Goal: Task Accomplishment & Management: Use online tool/utility

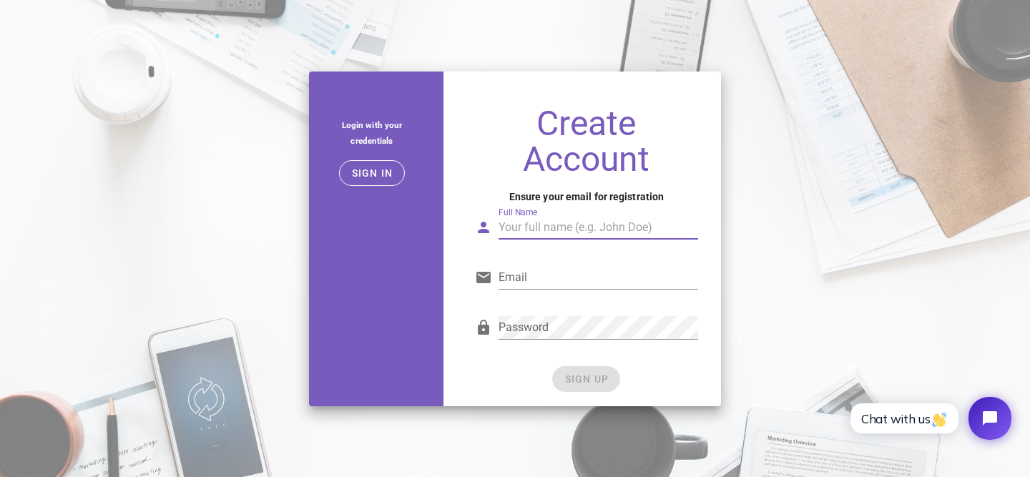
click at [544, 228] on input "Full Name" at bounding box center [597, 227] width 199 height 23
type input "Bharat"
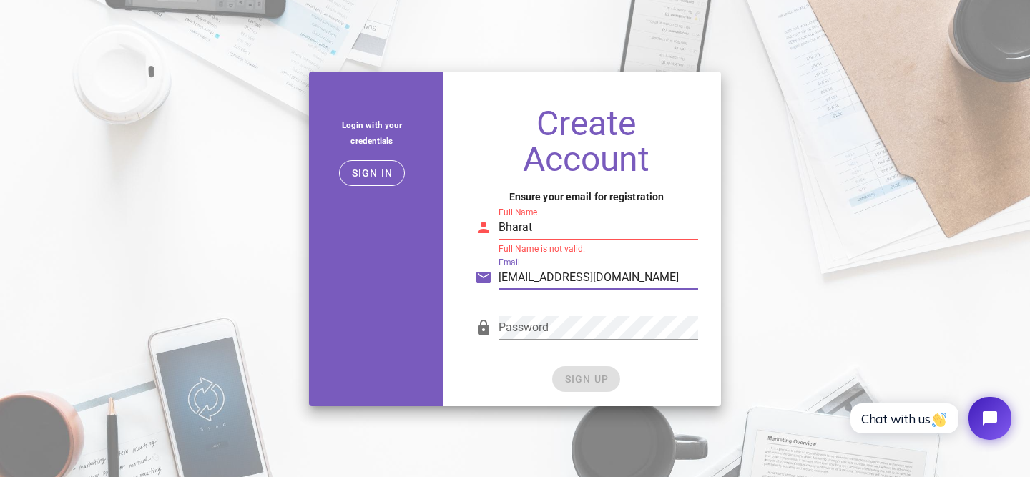
type input "bharatbalaji95@gmail.com"
click at [558, 236] on input "Bharat" at bounding box center [597, 227] width 199 height 23
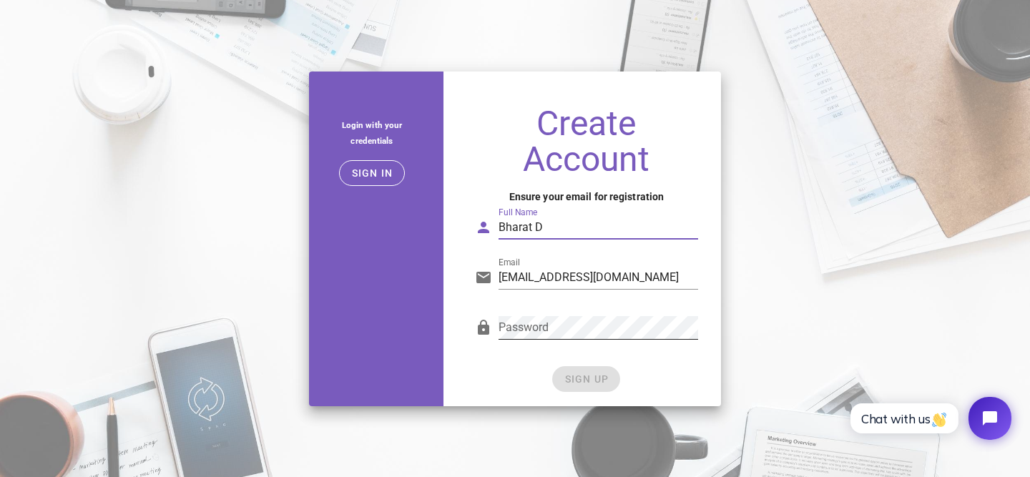
type input "Bharat D"
click at [597, 379] on div "SIGN UP" at bounding box center [586, 379] width 223 height 26
click at [597, 379] on span "SIGN UP" at bounding box center [585, 378] width 45 height 11
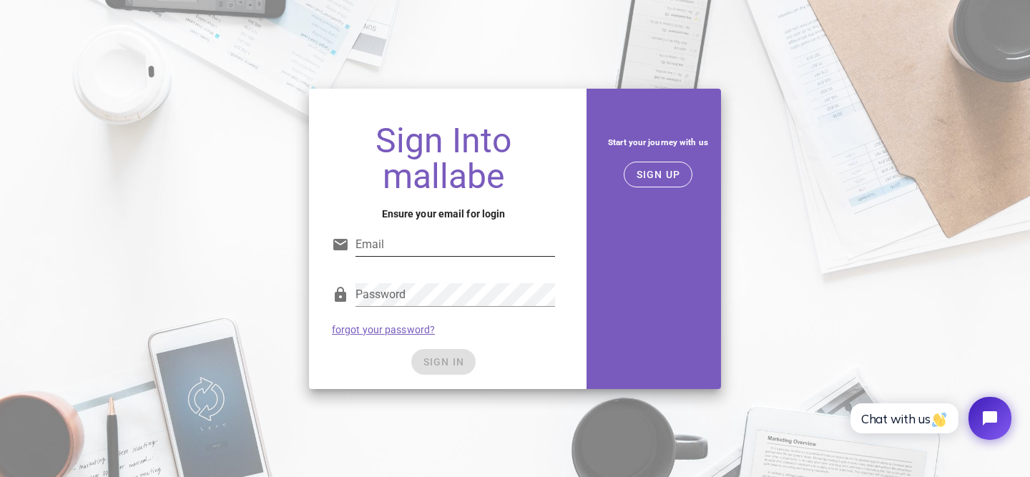
click at [420, 236] on input "Email" at bounding box center [454, 244] width 199 height 23
type input "bharatbalaji95@gmail.com"
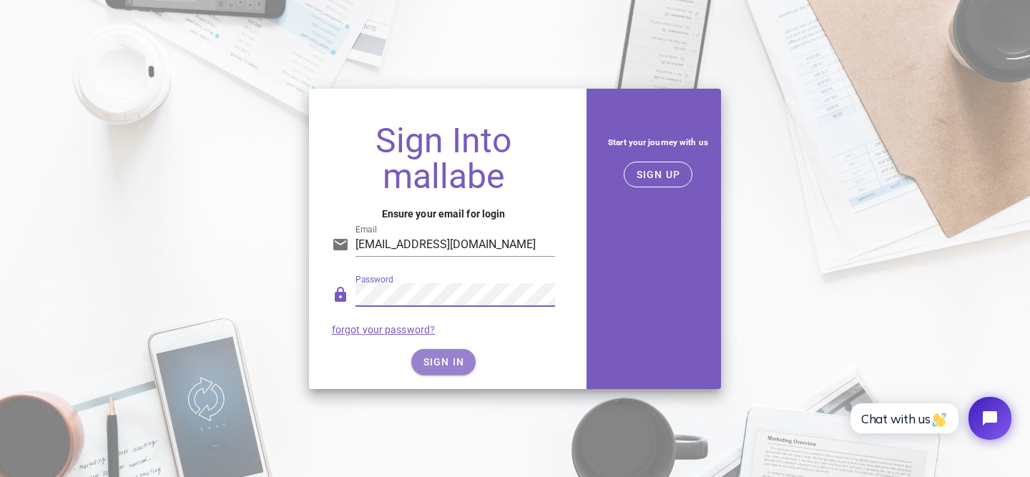
click at [444, 354] on button "SIGN IN" at bounding box center [443, 362] width 65 height 26
click at [422, 352] on button "SIGN IN" at bounding box center [443, 362] width 65 height 26
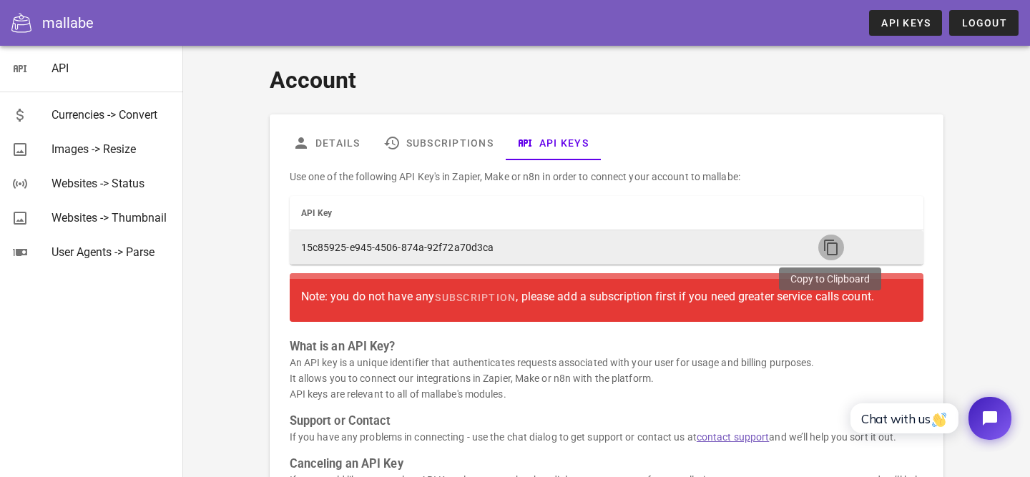
click at [835, 250] on icon "button" at bounding box center [830, 247] width 17 height 17
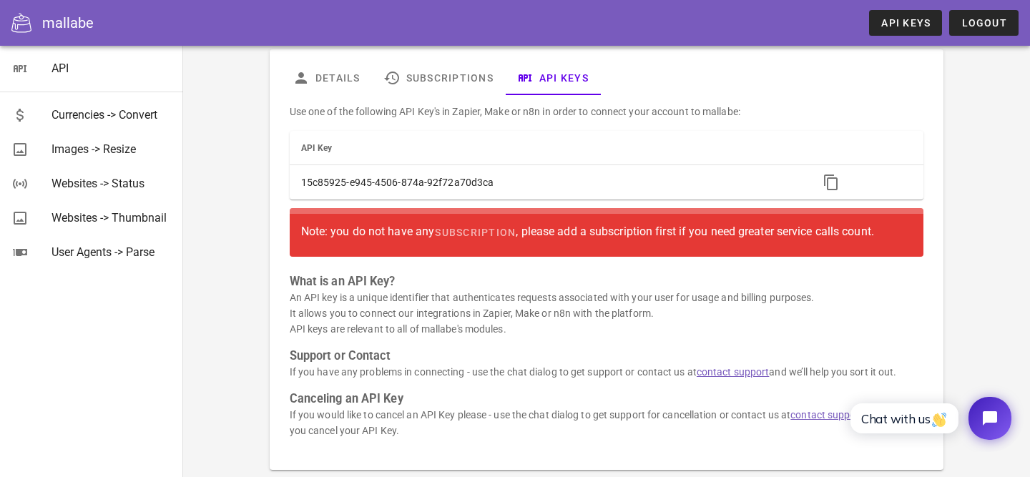
scroll to position [138, 0]
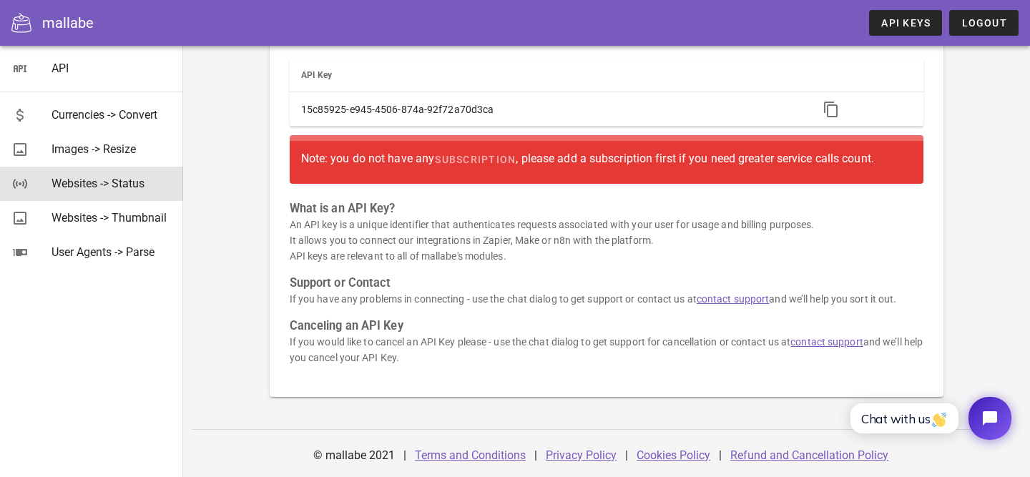
click at [71, 189] on div "Websites -> Status" at bounding box center [111, 184] width 120 height 14
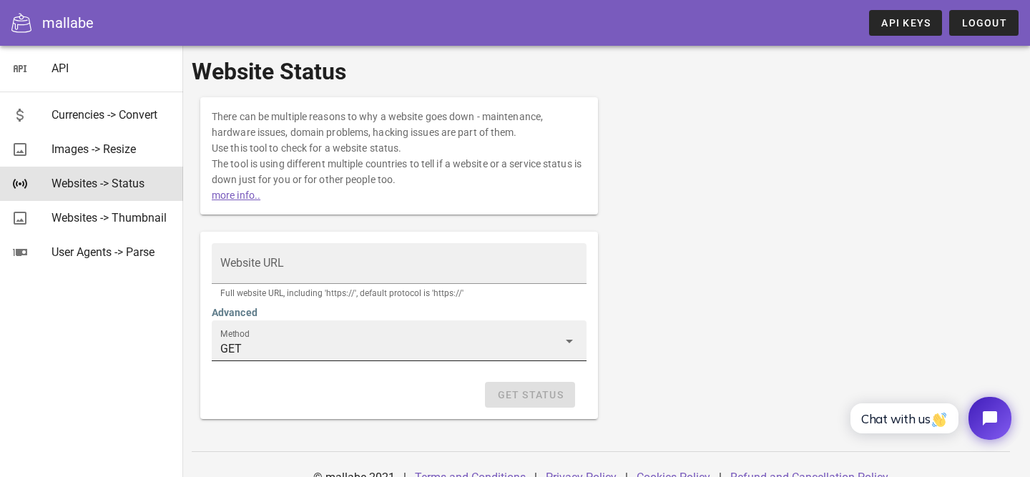
scroll to position [22, 0]
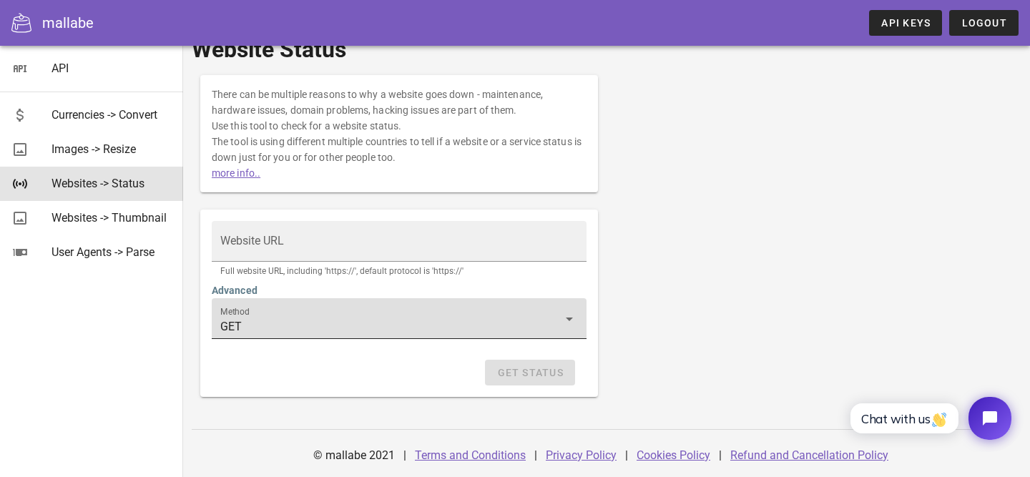
click at [311, 327] on input "GET" at bounding box center [388, 326] width 337 height 23
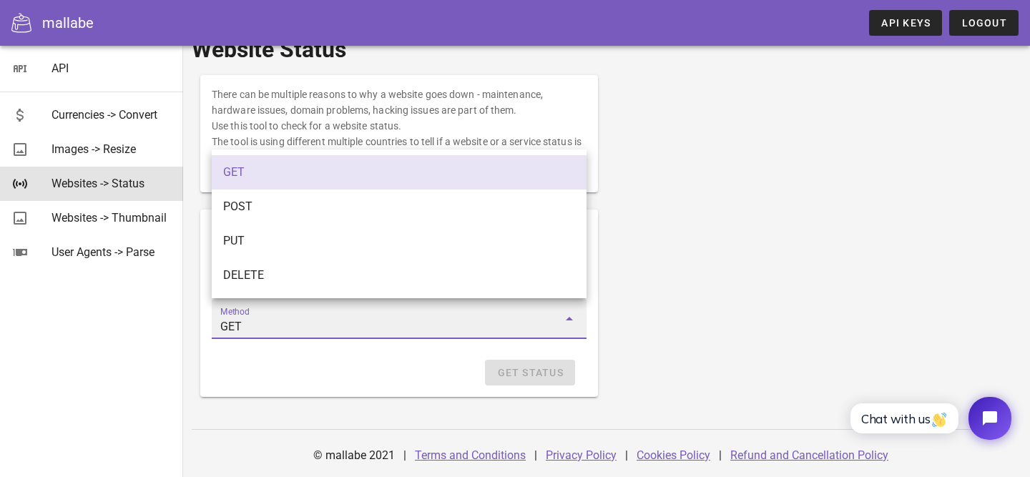
click at [305, 372] on div "Get Status" at bounding box center [399, 373] width 375 height 26
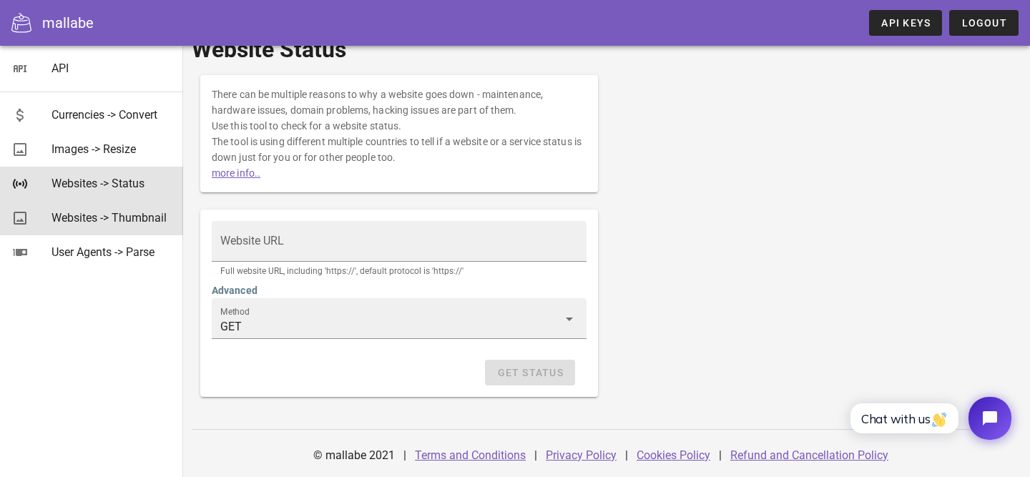
click at [109, 227] on div "Websites -> Thumbnail" at bounding box center [111, 217] width 120 height 31
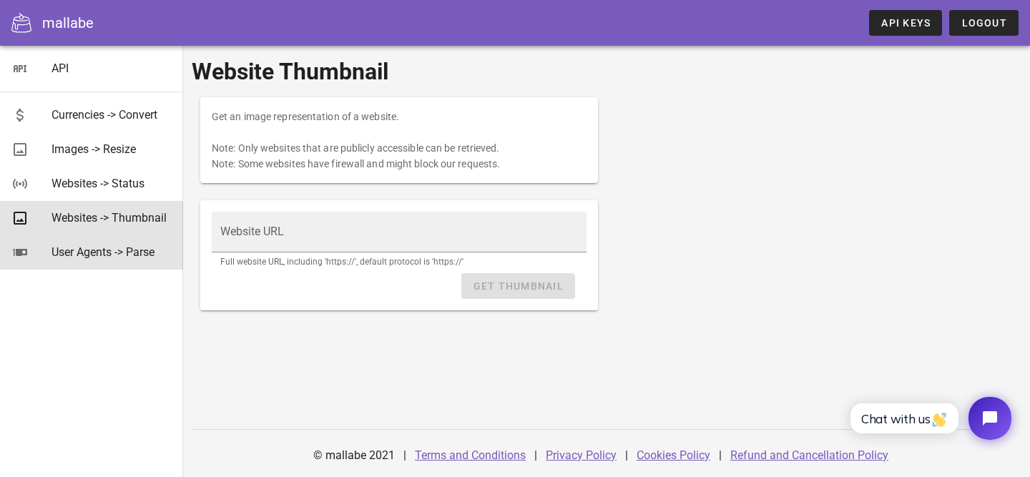
click at [74, 250] on div "User Agents -> Parse" at bounding box center [111, 252] width 120 height 14
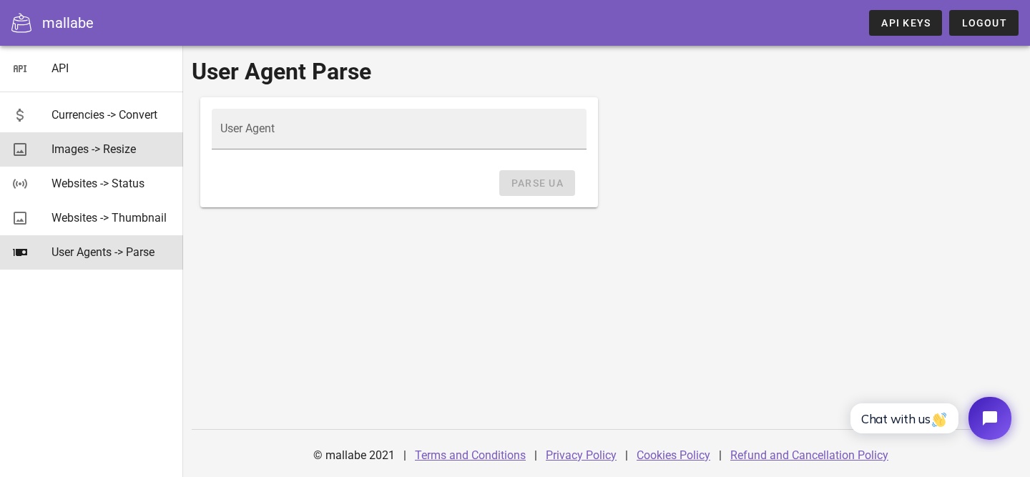
click at [99, 159] on div "Images -> Resize" at bounding box center [111, 149] width 120 height 31
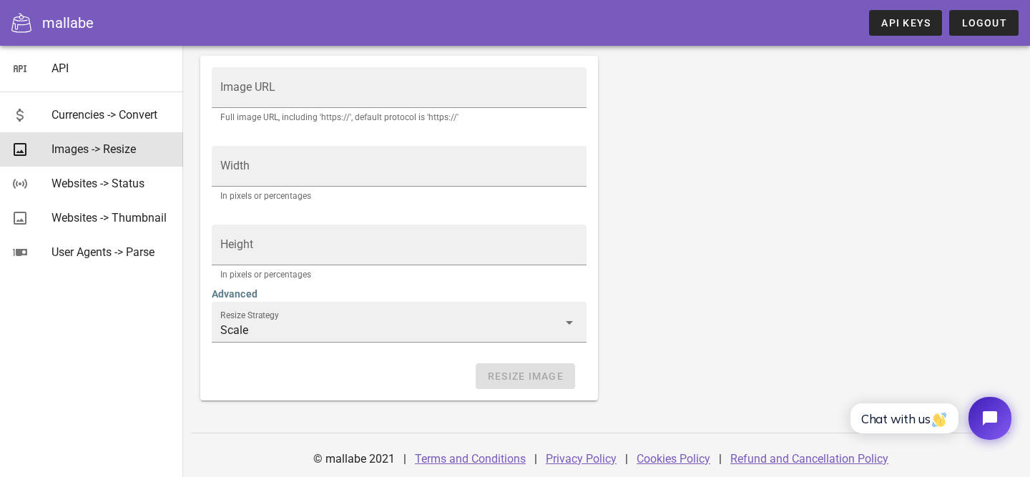
scroll to position [321, 0]
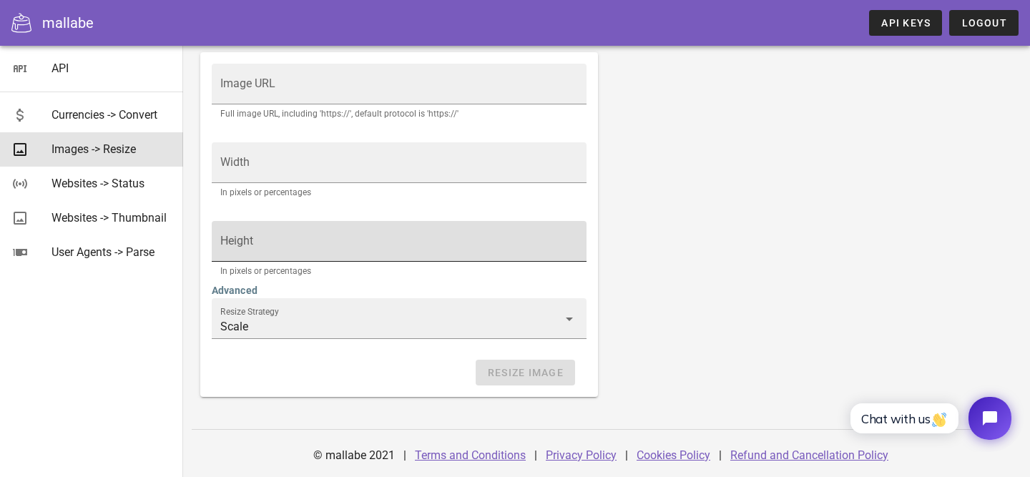
click at [383, 237] on input "Height" at bounding box center [398, 248] width 357 height 23
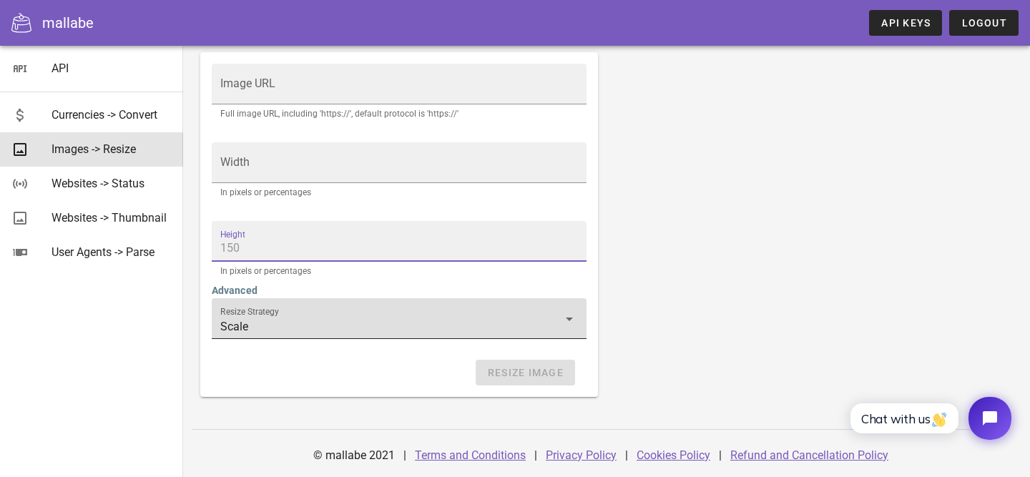
click at [307, 305] on div "Resize Strategy Scale" at bounding box center [398, 318] width 357 height 40
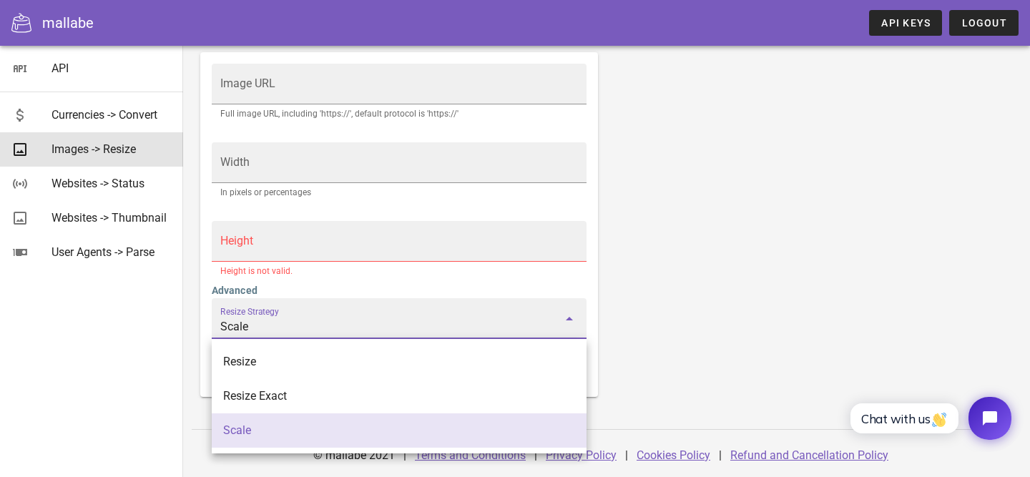
click at [307, 305] on div "Resize Strategy Scale" at bounding box center [398, 318] width 357 height 40
click at [129, 112] on div "Currencies -> Convert" at bounding box center [111, 115] width 120 height 14
